Goal: Transaction & Acquisition: Book appointment/travel/reservation

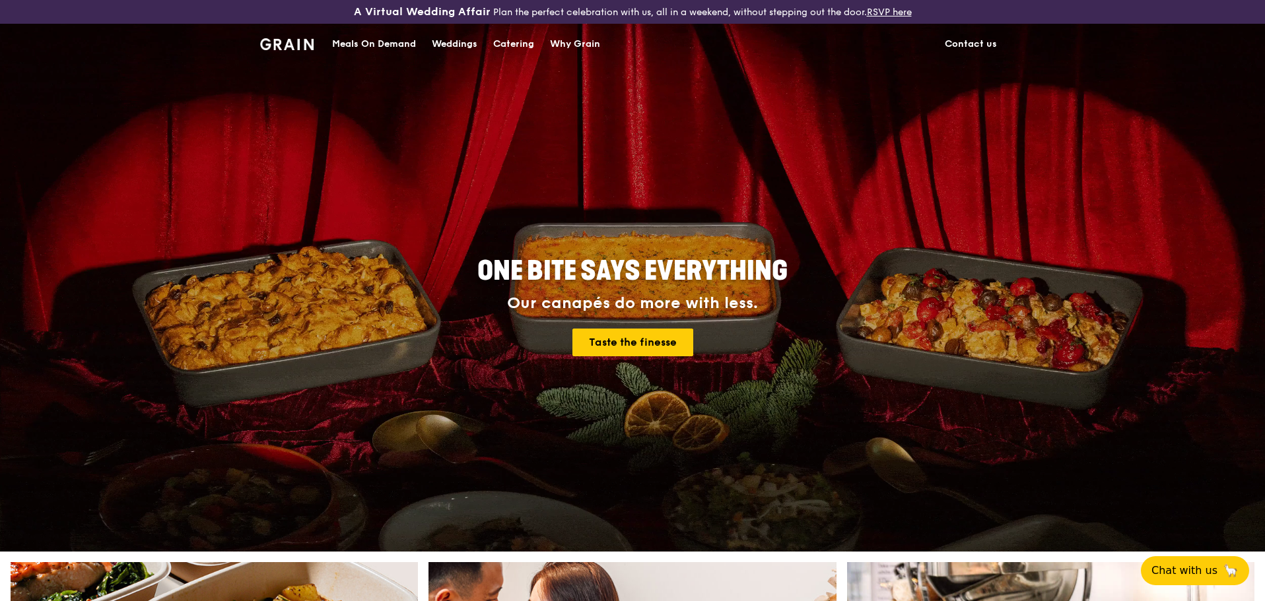
scroll to position [29, 0]
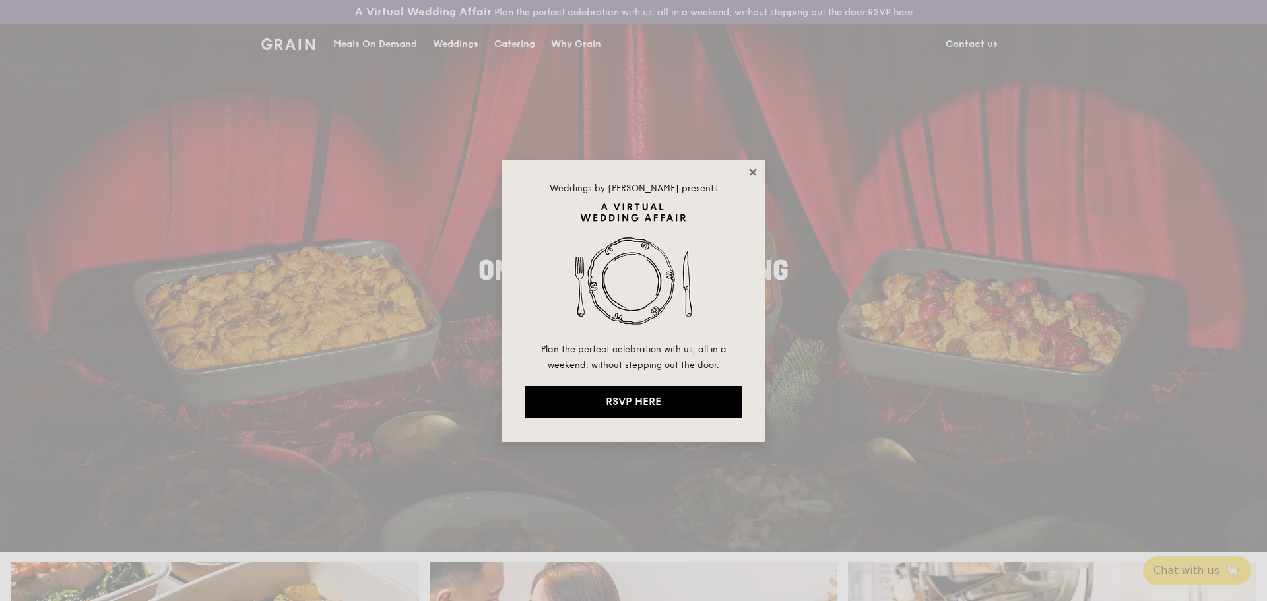
click at [754, 169] on icon at bounding box center [753, 172] width 12 height 12
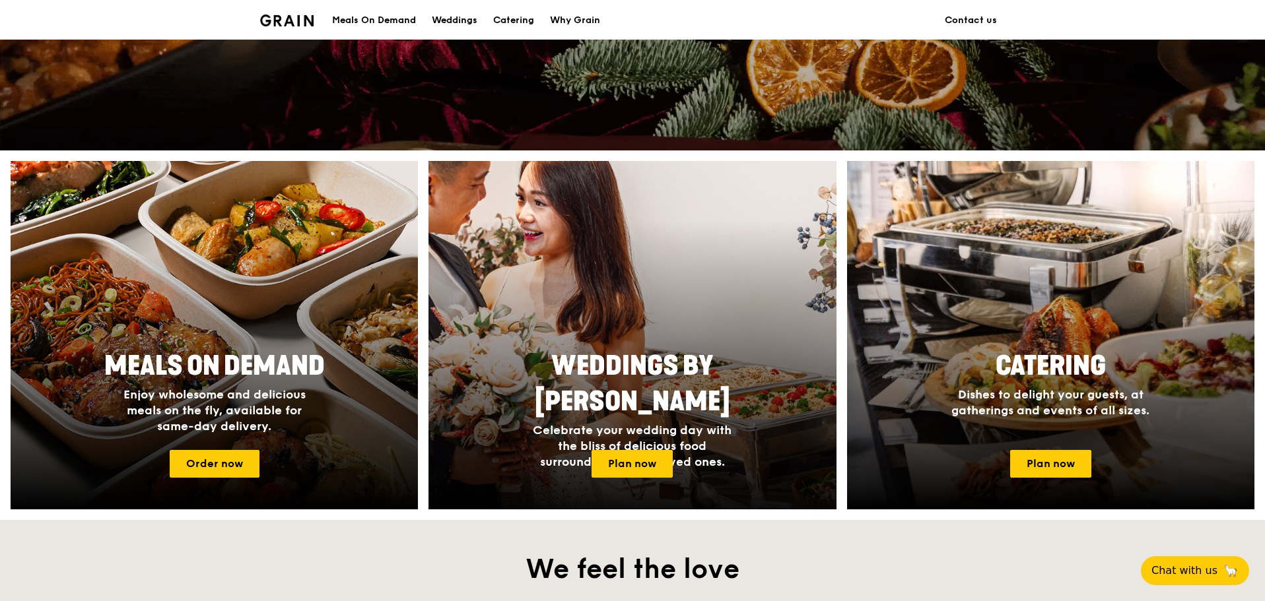
scroll to position [528, 0]
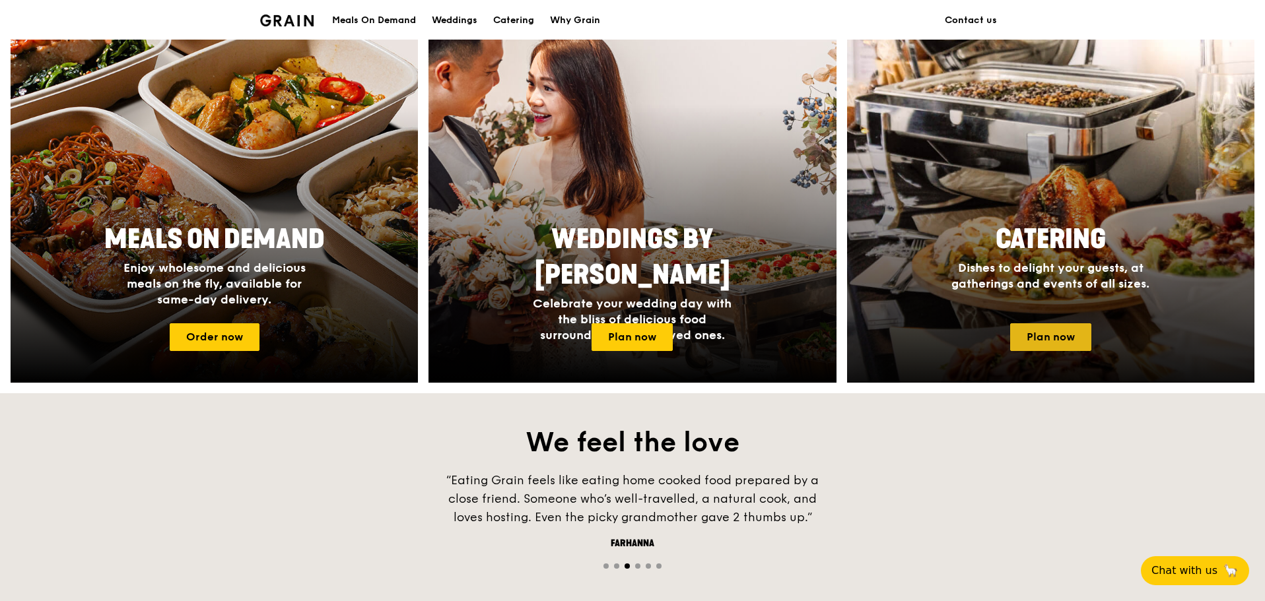
click at [1063, 341] on link "Plan now" at bounding box center [1050, 337] width 81 height 28
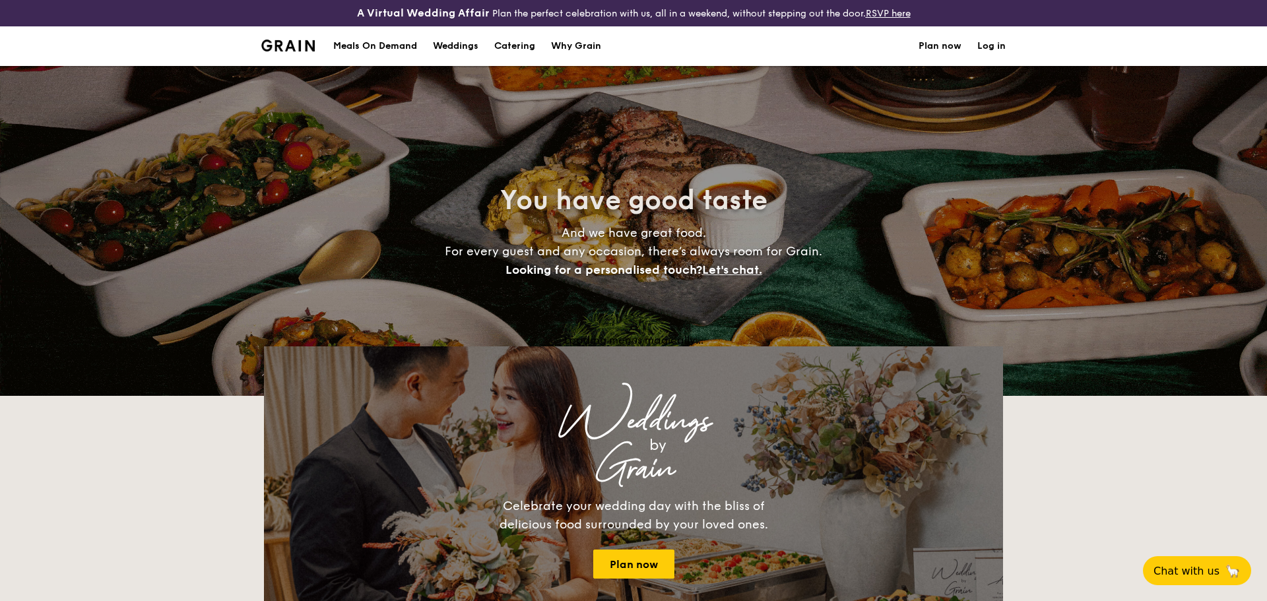
select select
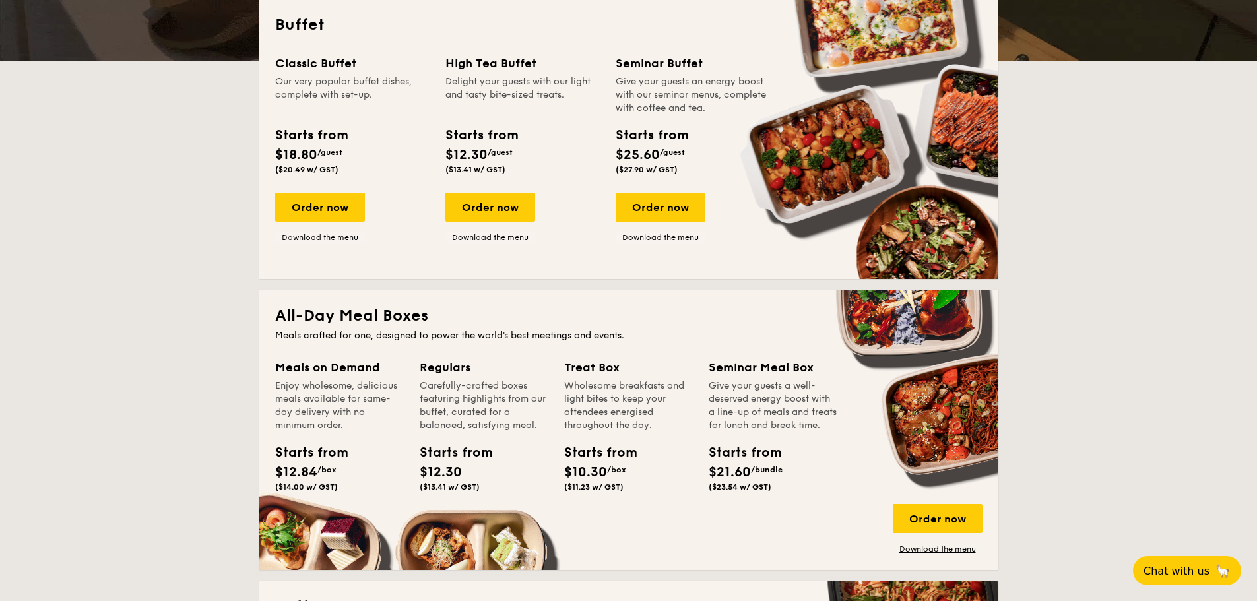
scroll to position [264, 0]
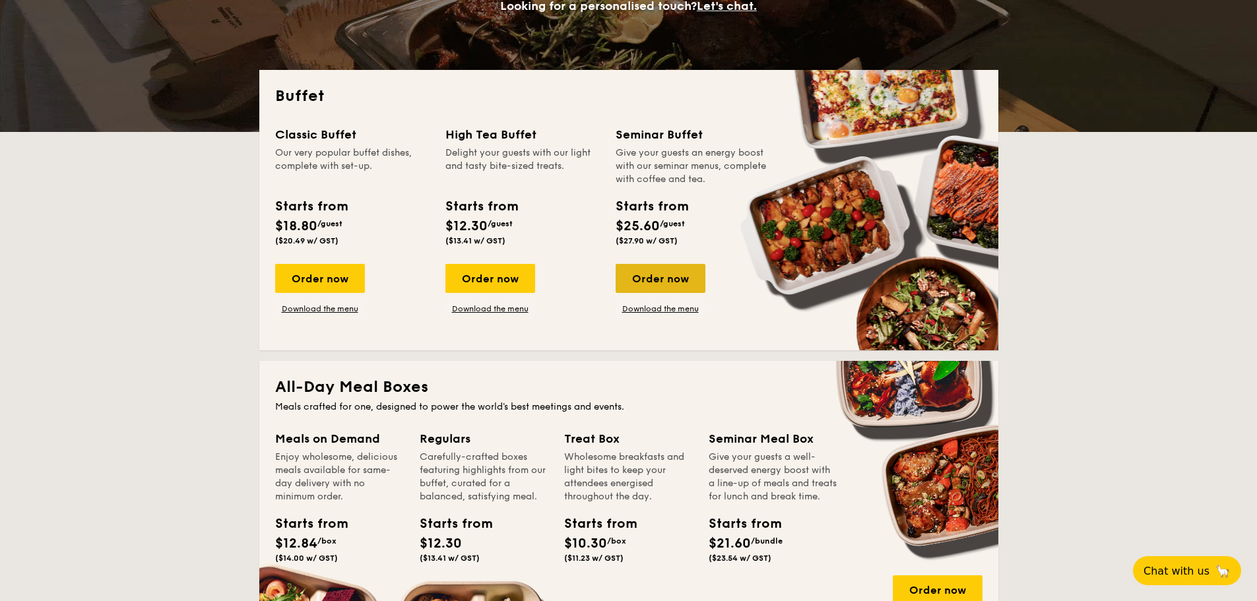
click at [678, 283] on div "Order now" at bounding box center [661, 278] width 90 height 29
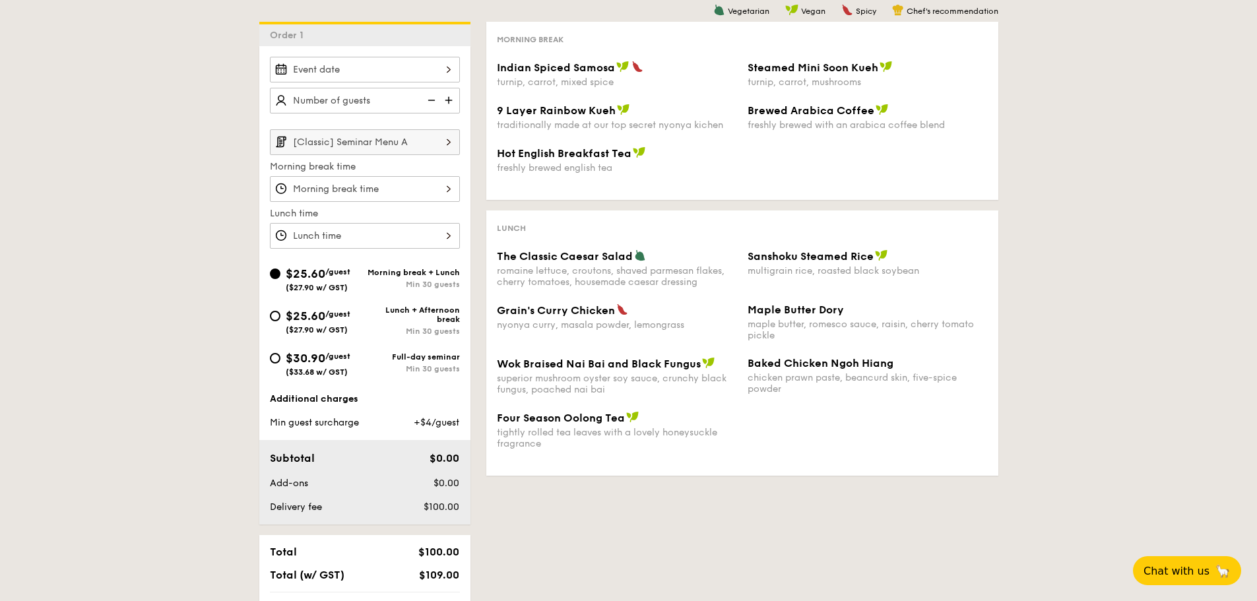
scroll to position [264, 0]
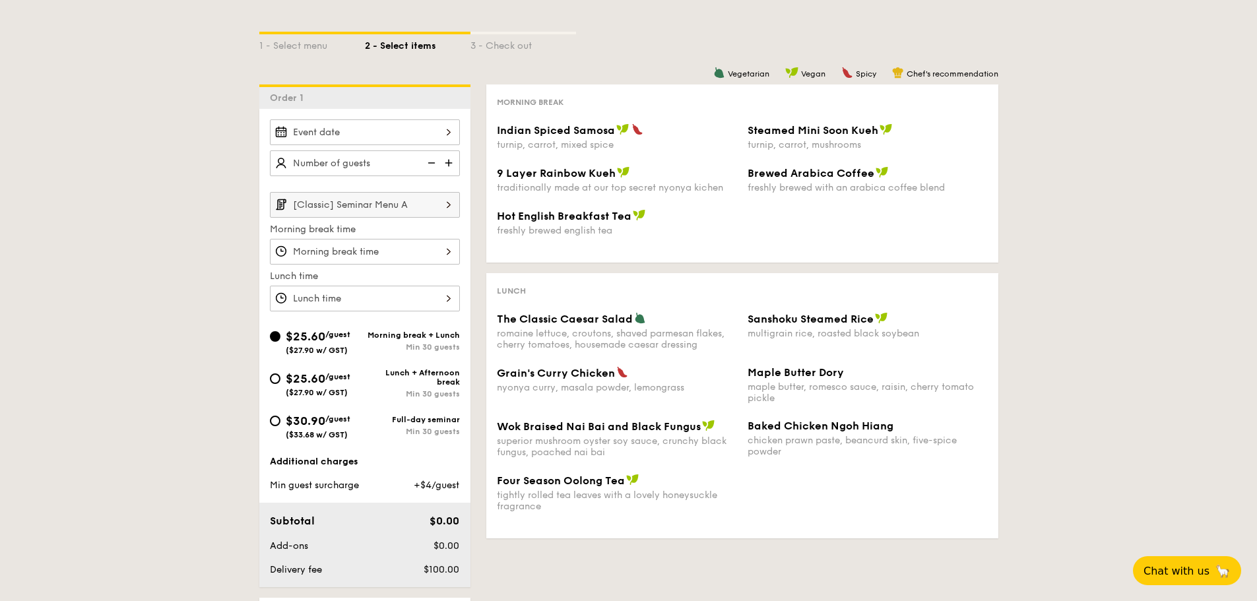
click at [414, 135] on div at bounding box center [365, 132] width 190 height 26
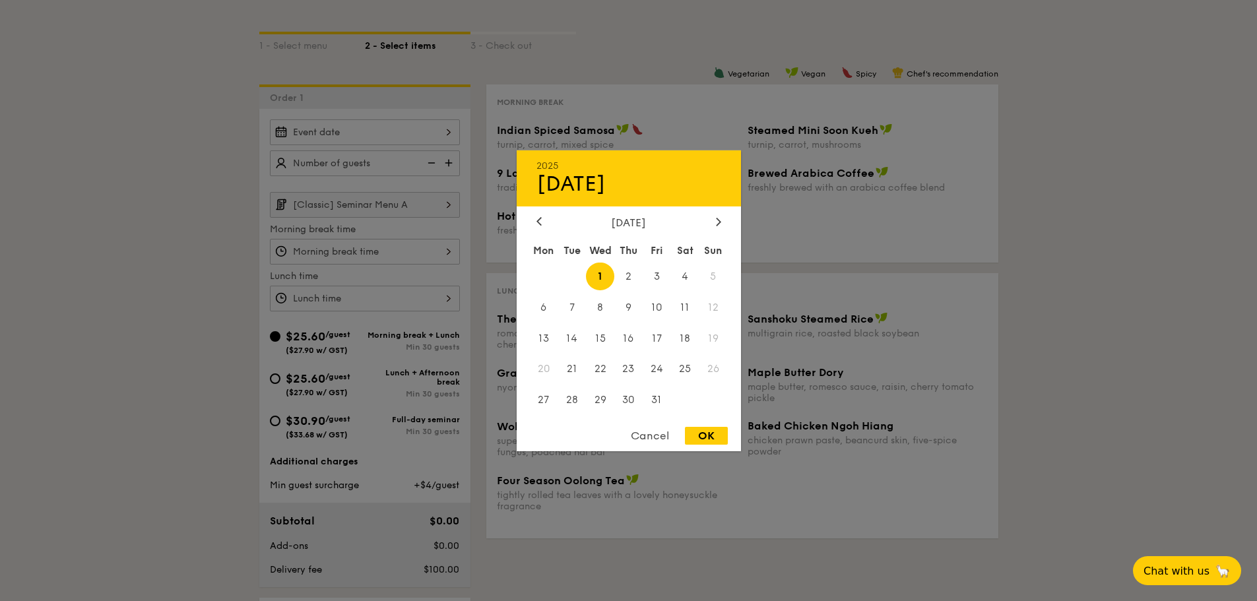
click at [148, 242] on div at bounding box center [628, 300] width 1257 height 601
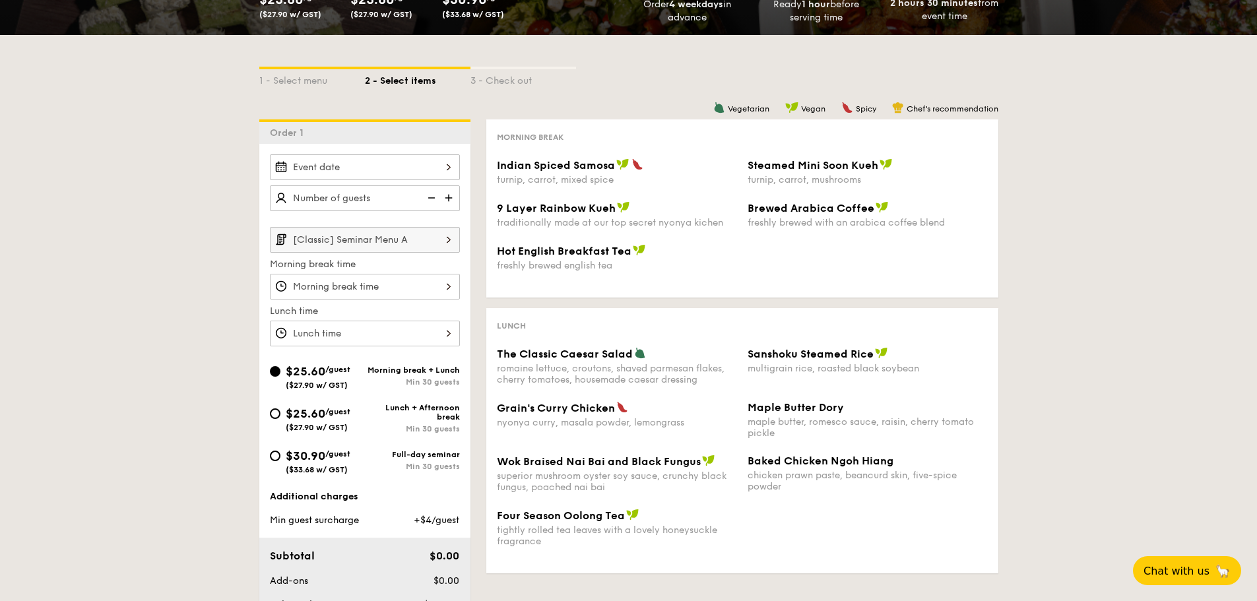
scroll to position [198, 0]
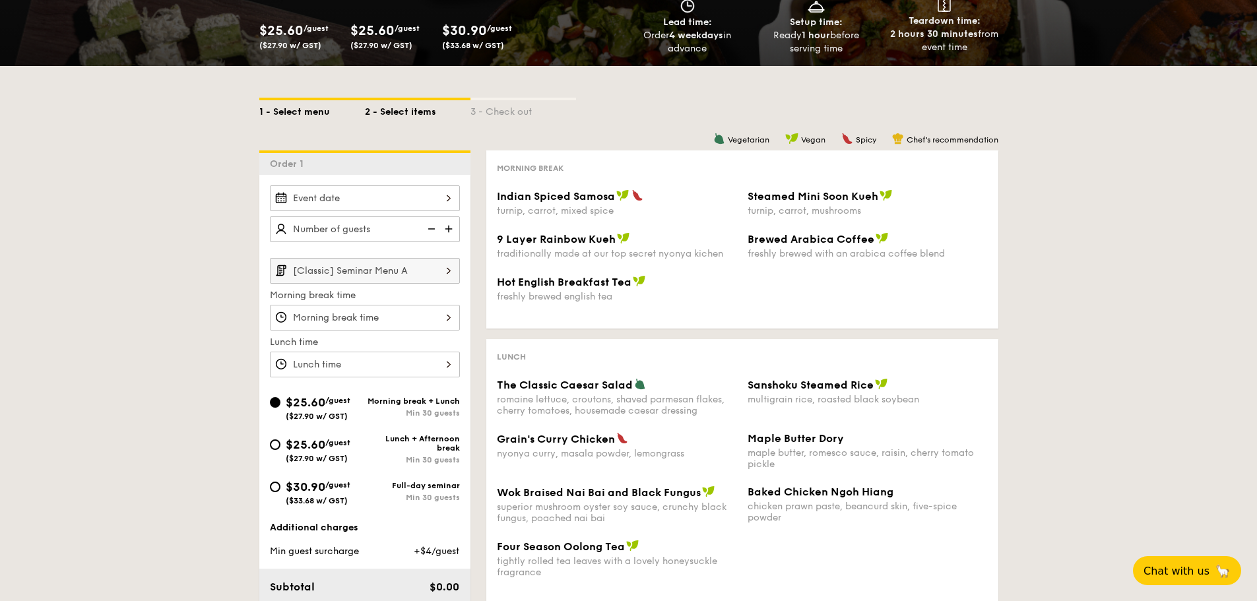
click at [309, 115] on div "1 - Select menu" at bounding box center [312, 109] width 106 height 18
select select
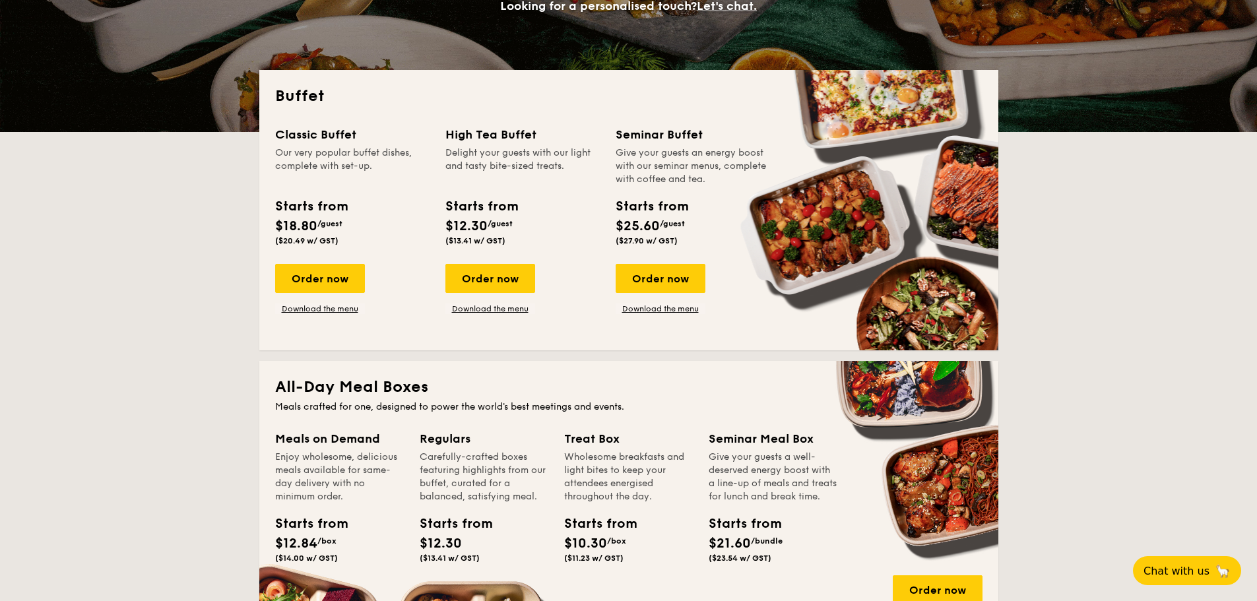
scroll to position [198, 0]
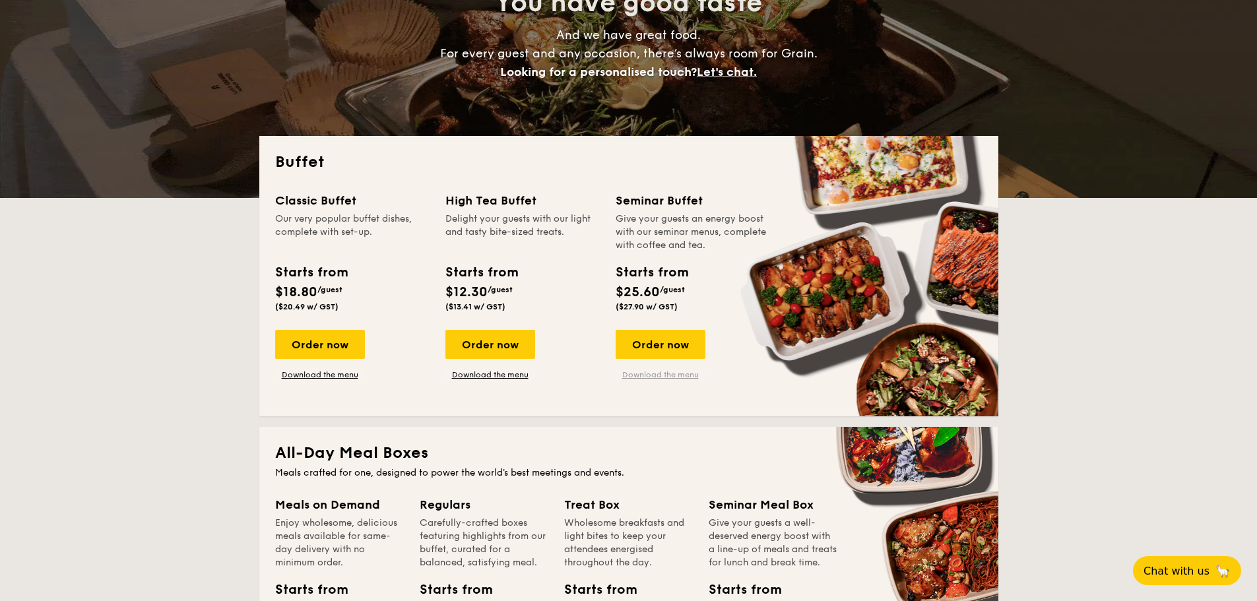
click at [669, 372] on link "Download the menu" at bounding box center [661, 375] width 90 height 11
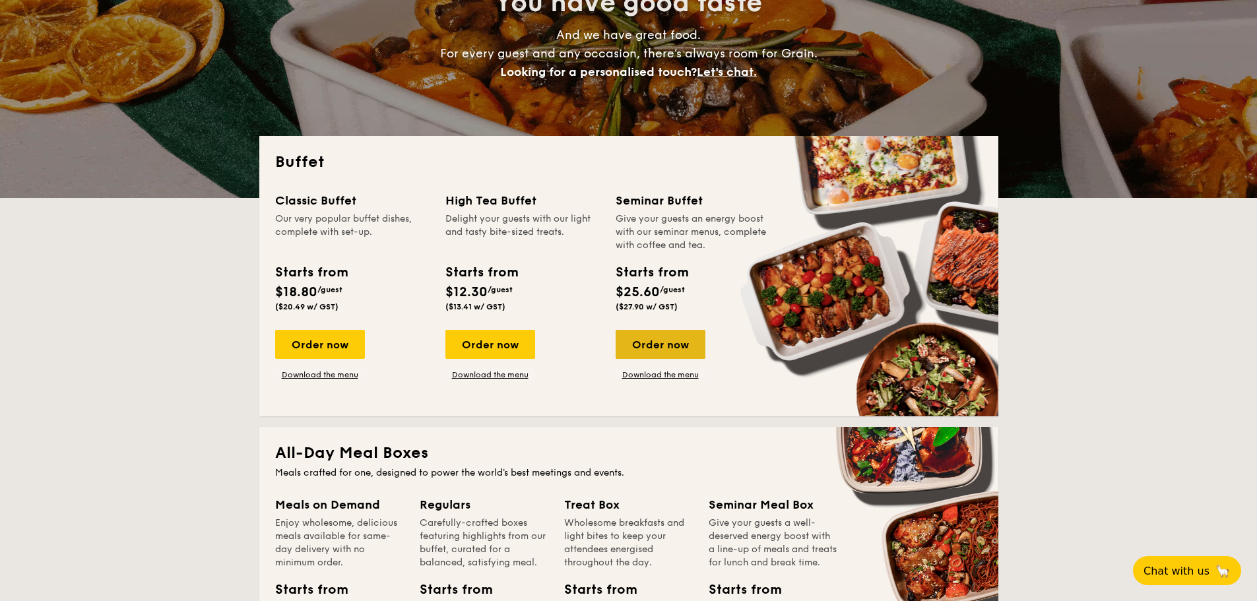
click at [675, 350] on div "Order now" at bounding box center [661, 344] width 90 height 29
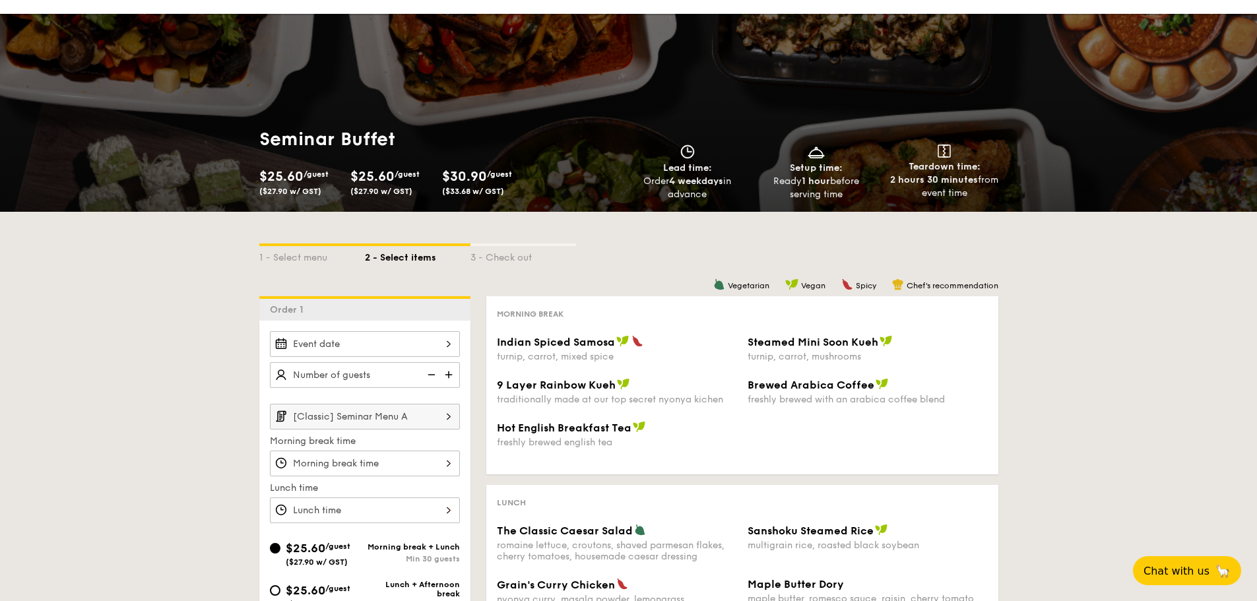
scroll to position [132, 0]
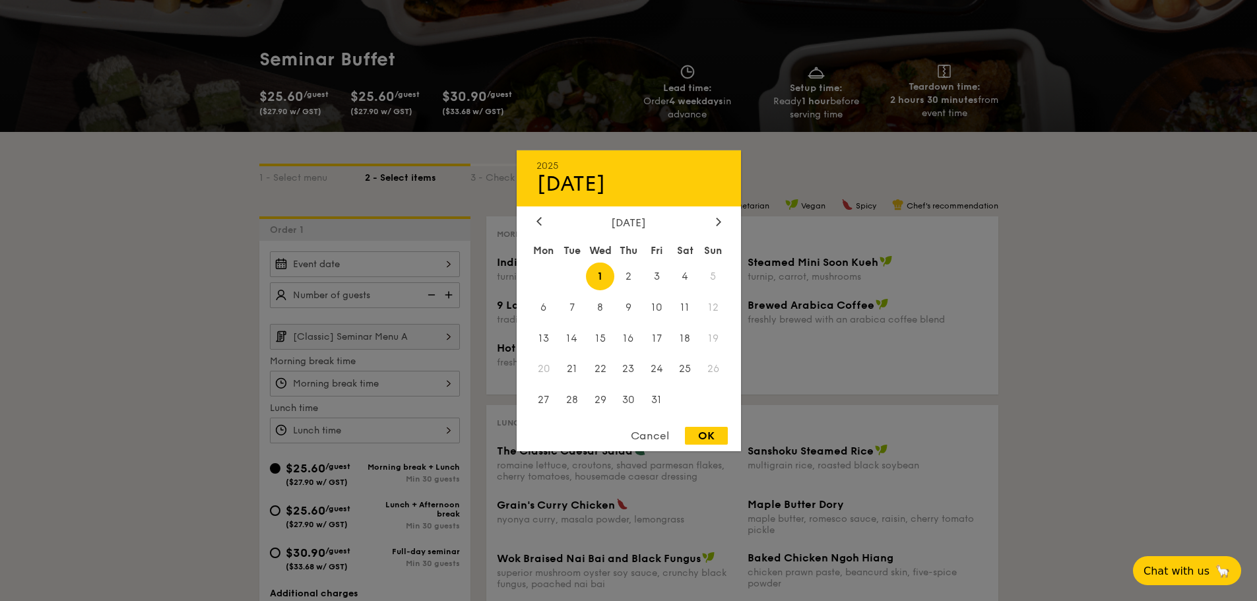
click at [395, 275] on div "2025 Oct 01 October 2025 Mon Tue Wed Thu Fri Sat Sun 1 2 3 4 5 6 7 8 9 10 11 12…" at bounding box center [365, 264] width 190 height 26
click at [551, 306] on span "6" at bounding box center [544, 307] width 28 height 28
drag, startPoint x: 702, startPoint y: 446, endPoint x: 639, endPoint y: 428, distance: 65.2
click at [702, 444] on div "OK" at bounding box center [706, 436] width 43 height 18
type input "Oct 06, 2025"
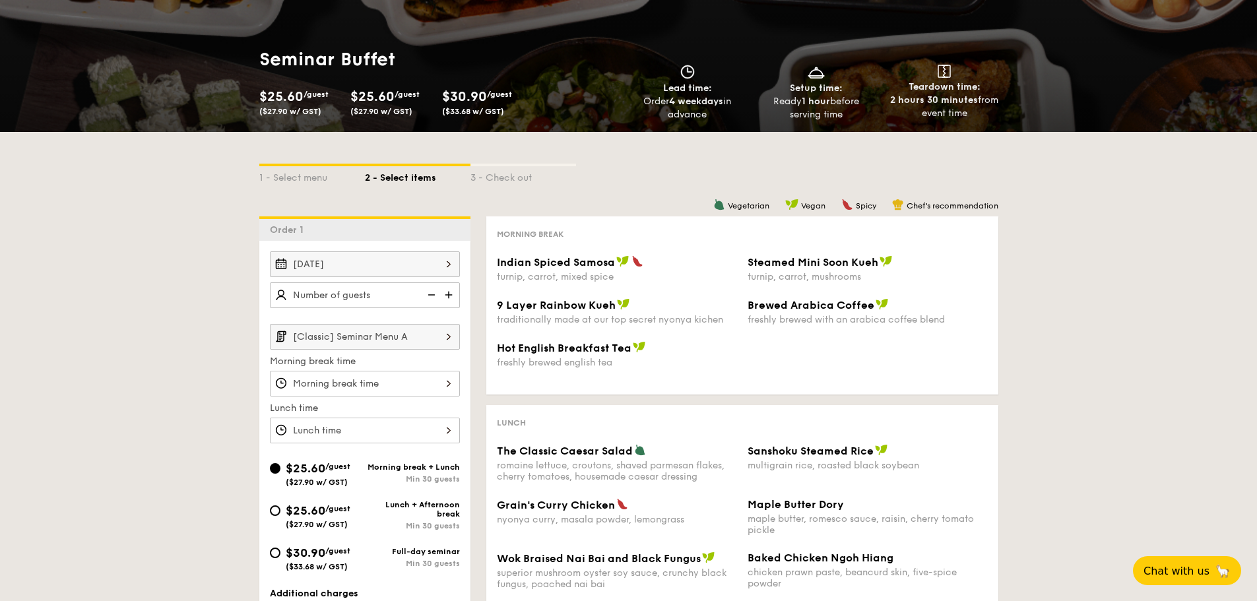
click at [447, 298] on img at bounding box center [450, 294] width 20 height 25
type input "20 guests"
type textarea "20"
click at [449, 296] on img at bounding box center [450, 294] width 20 height 25
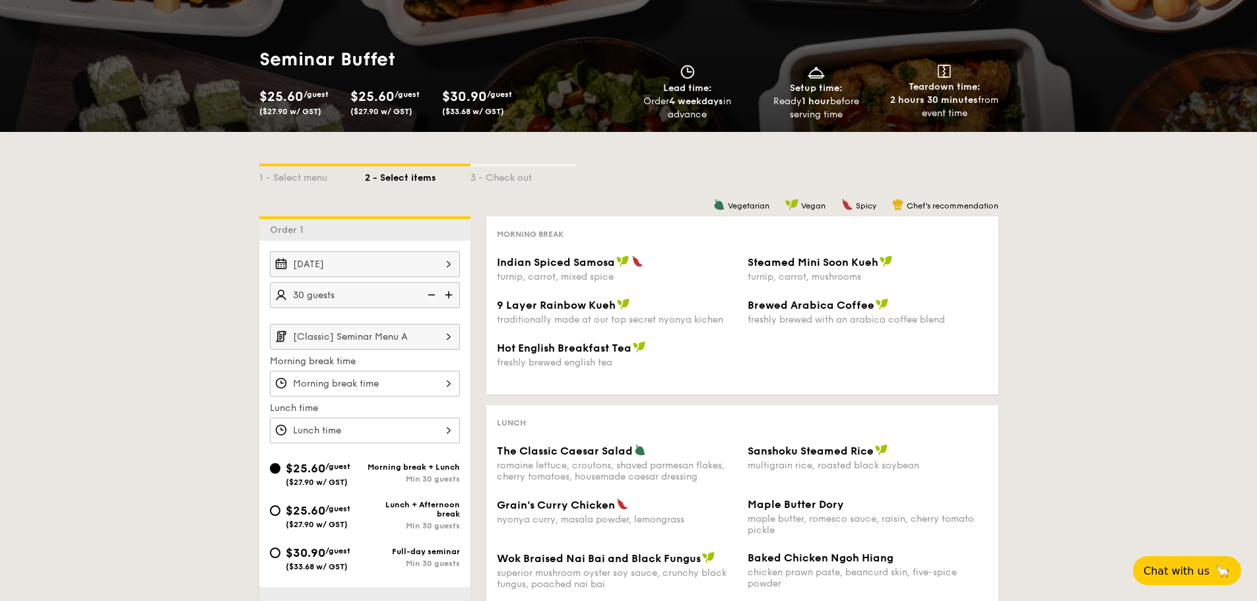
click at [449, 296] on img at bounding box center [450, 294] width 20 height 25
click at [450, 296] on img at bounding box center [450, 294] width 20 height 25
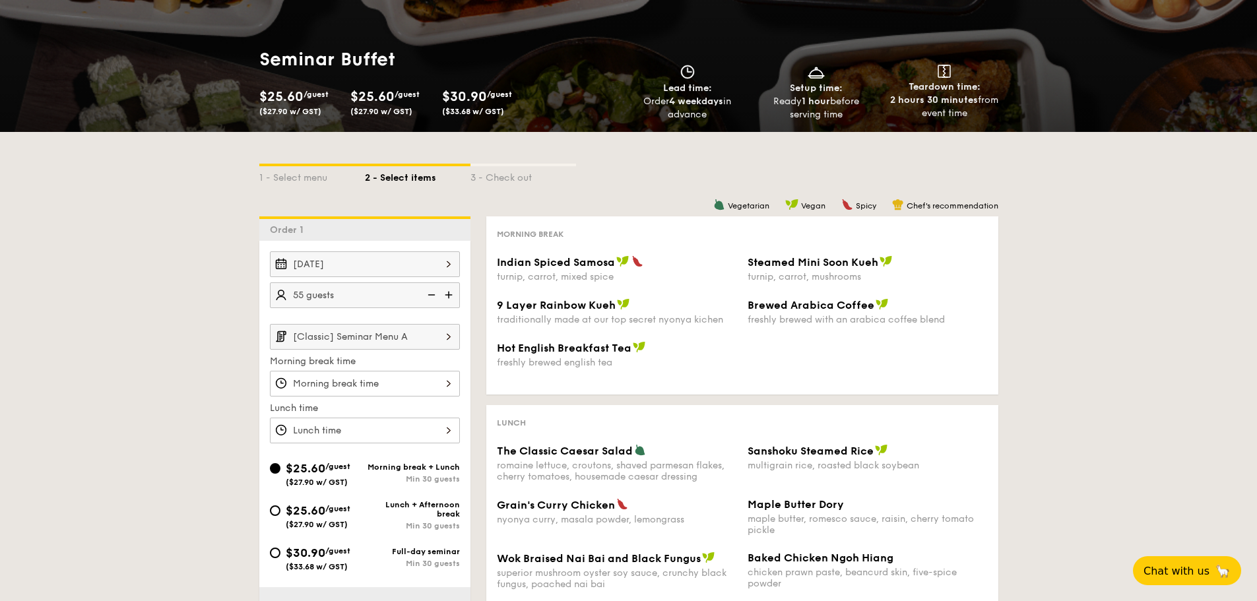
click at [450, 296] on img at bounding box center [450, 294] width 20 height 25
click at [431, 296] on img at bounding box center [430, 294] width 20 height 25
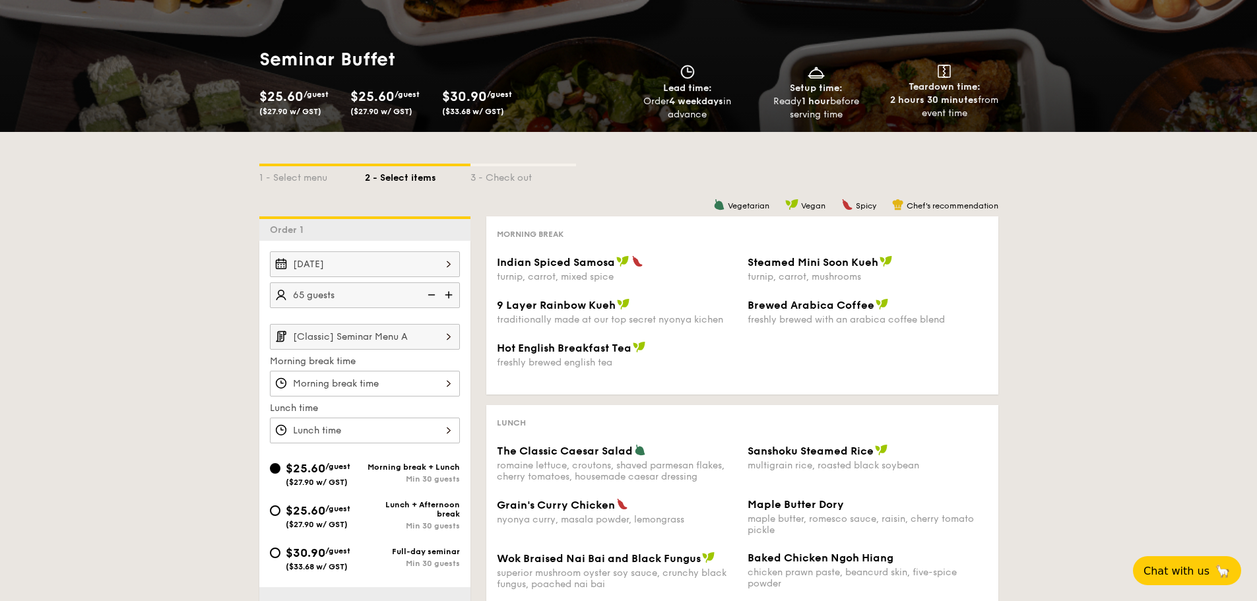
type input "60 guests"
click at [380, 345] on input "[Classic] Seminar Menu A" at bounding box center [365, 337] width 190 height 26
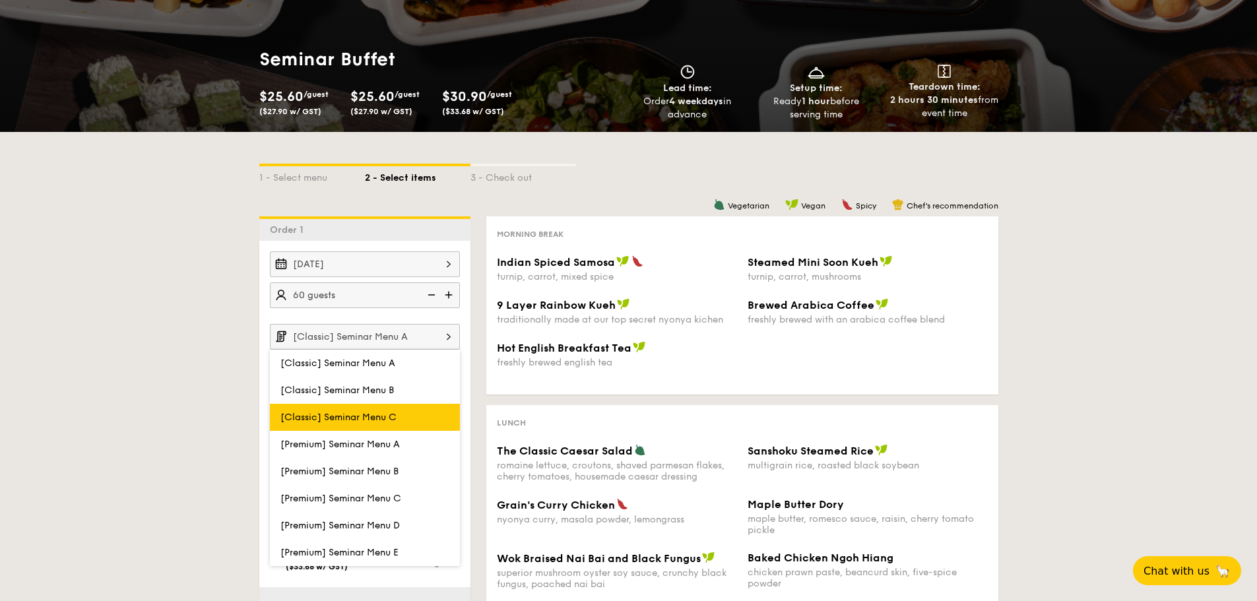
click at [405, 431] on label "[Classic] Seminar Menu C" at bounding box center [365, 417] width 190 height 27
click at [0, 0] on input "[Classic] Seminar Menu C" at bounding box center [0, 0] width 0 height 0
type input "[Classic] Seminar Menu C"
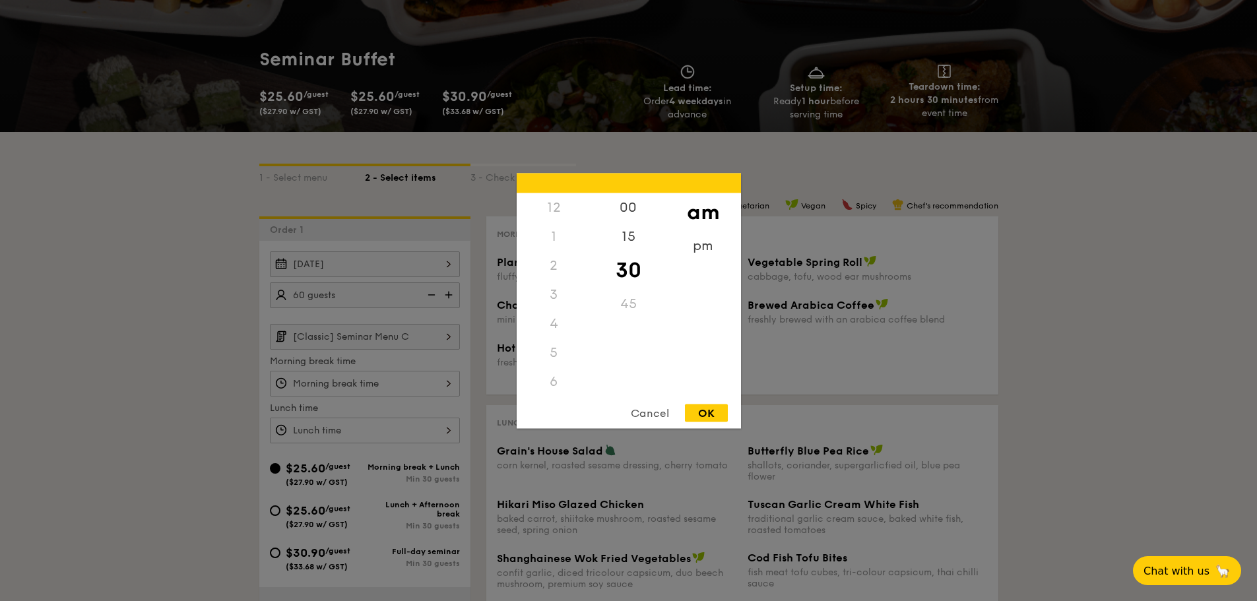
scroll to position [185, 0]
click at [362, 391] on div "12 1 2 3 4 5 6 7 8 9 10 11 00 15 30 45 am pm Cancel OK" at bounding box center [365, 384] width 190 height 26
click at [383, 410] on div at bounding box center [628, 300] width 1257 height 601
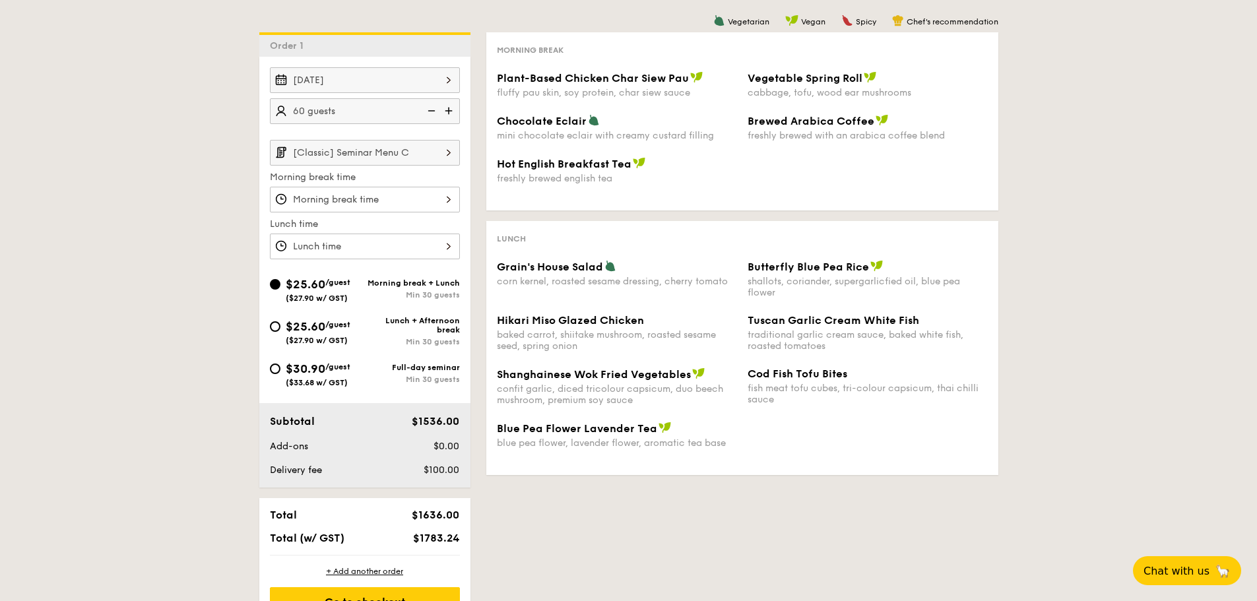
scroll to position [198, 0]
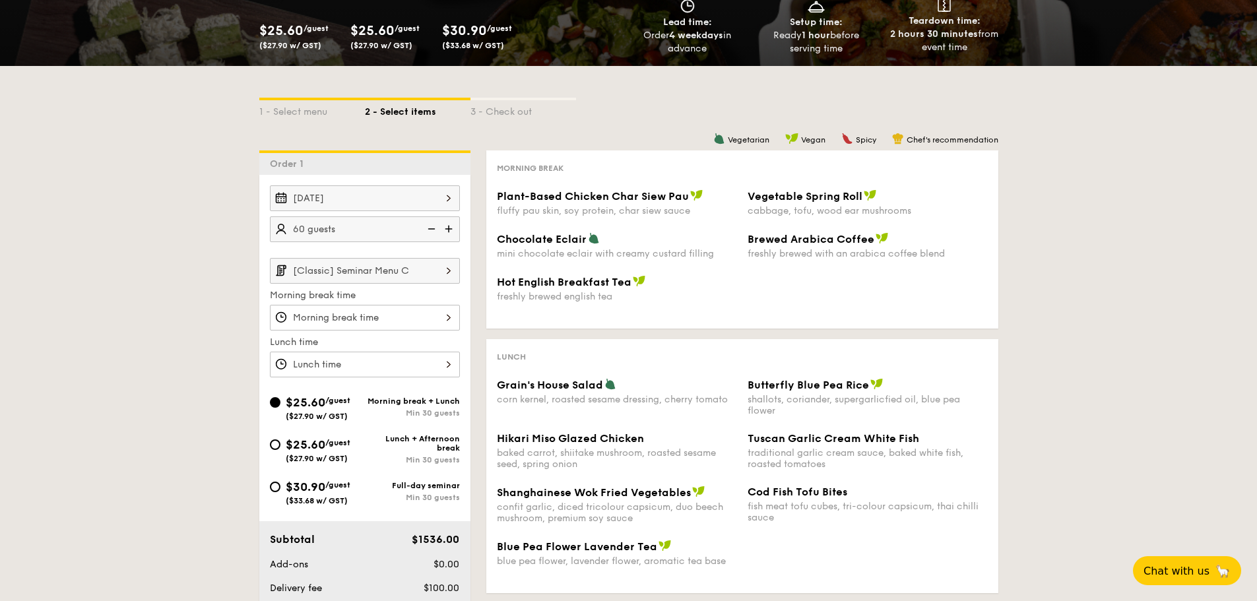
click at [363, 275] on input "[Classic] Seminar Menu C" at bounding box center [365, 271] width 190 height 26
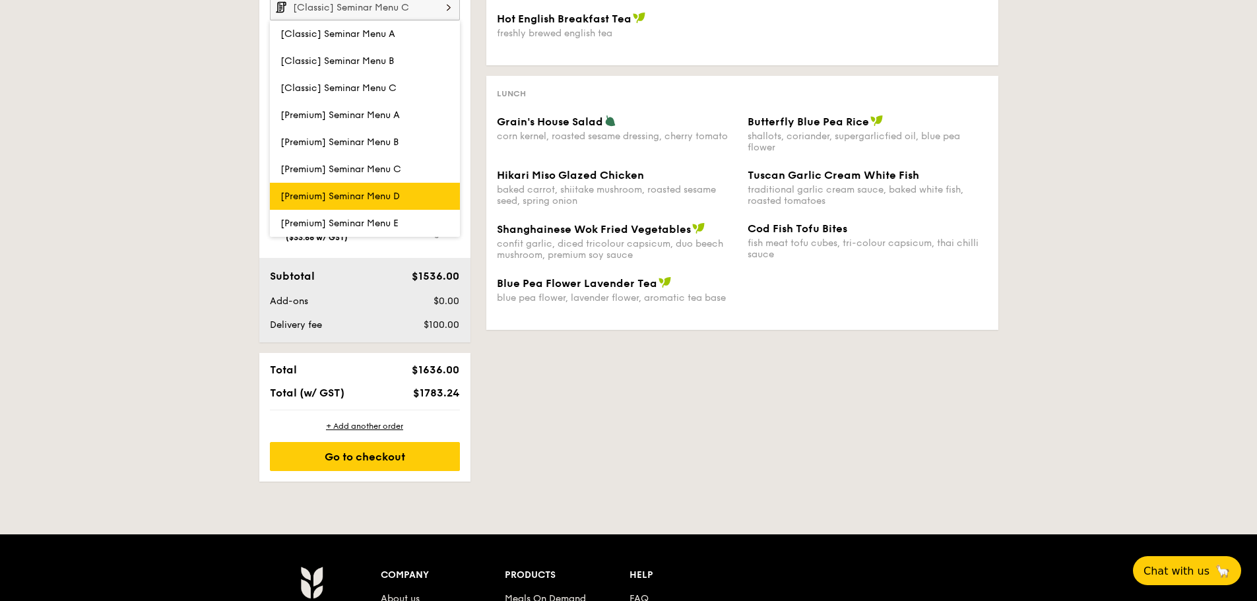
scroll to position [462, 0]
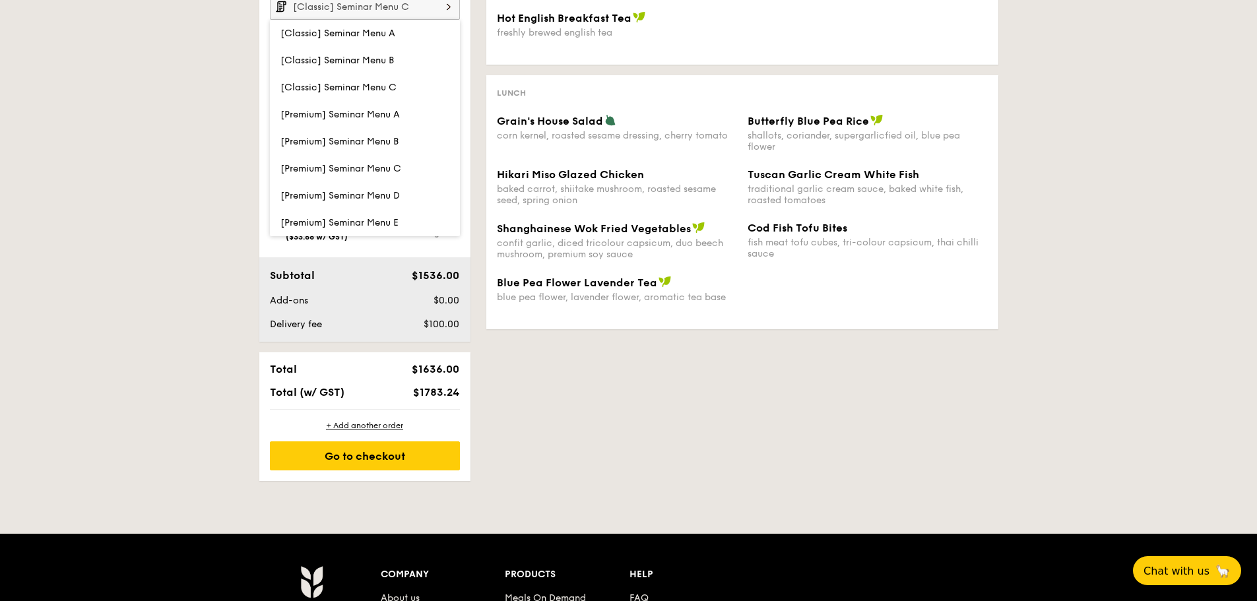
click at [211, 212] on div "1 - Select menu 2 - Select items 3 - Check out Order 1 Oct 06, 2025 60 guests […" at bounding box center [628, 141] width 1257 height 679
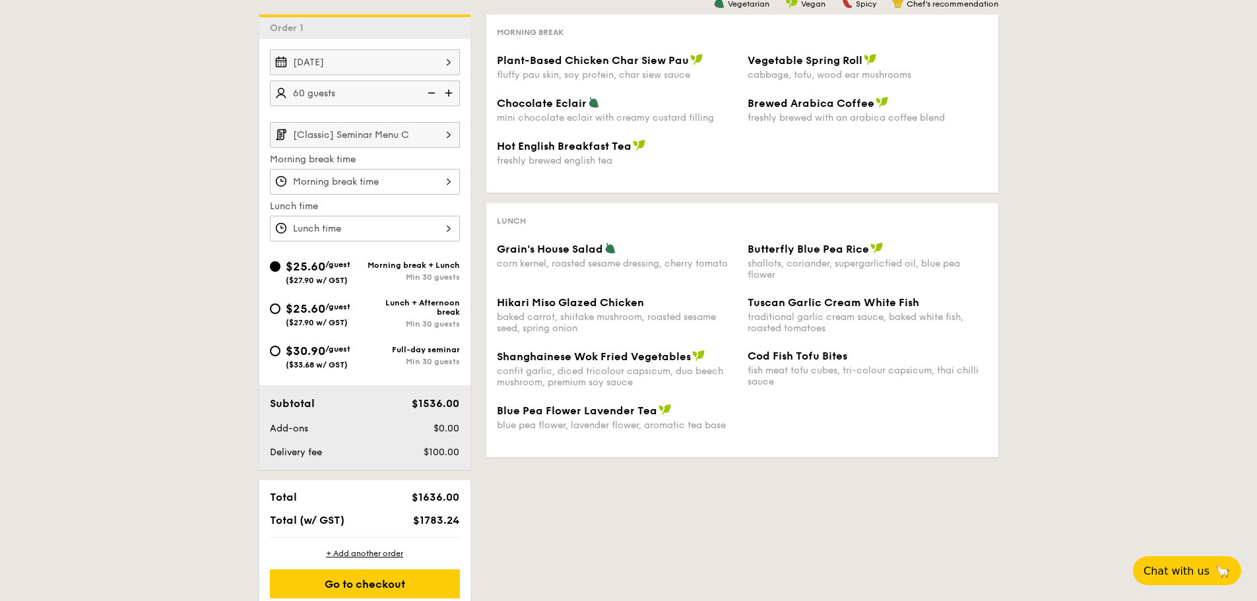
scroll to position [330, 0]
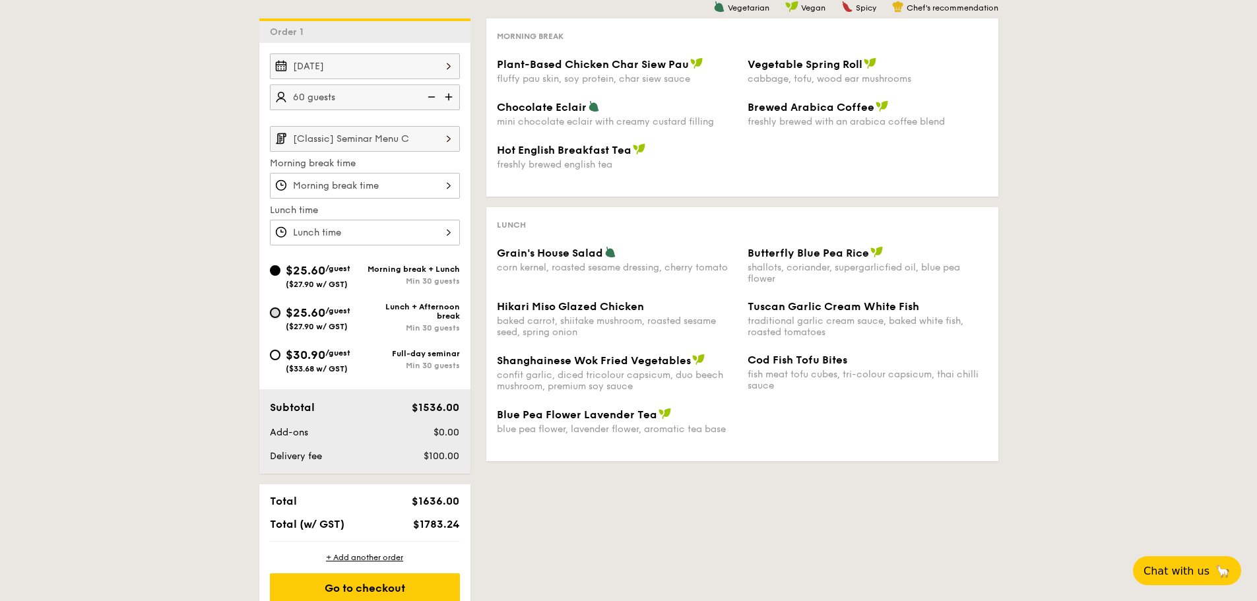
click at [279, 318] on input "$25.60 /guest ($27.90 w/ GST) Lunch + Afternoon break Min 30 guests" at bounding box center [275, 313] width 11 height 11
radio input "true"
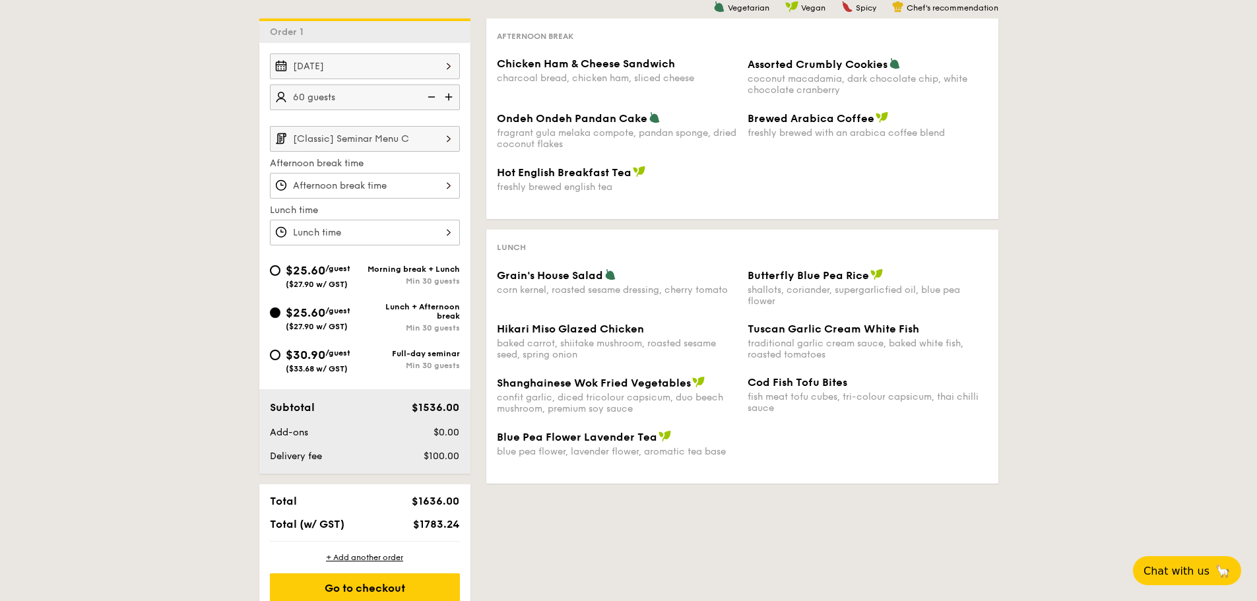
click at [420, 184] on div at bounding box center [365, 186] width 190 height 26
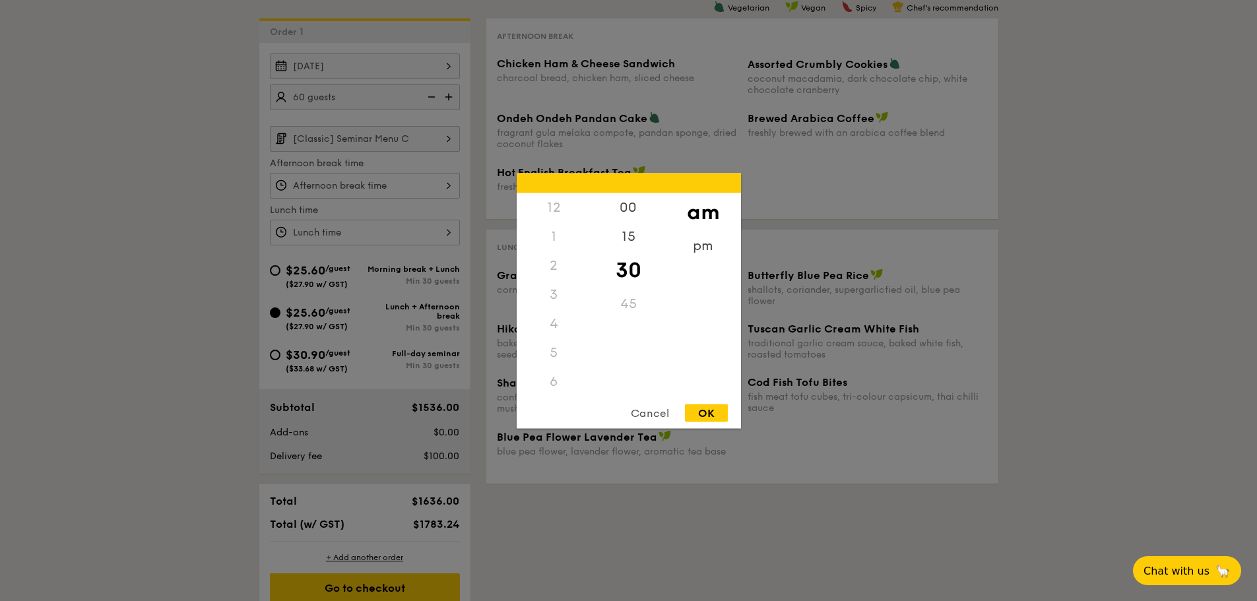
scroll to position [185, 0]
type input "10:30AM"
